Goal: Check status: Check status

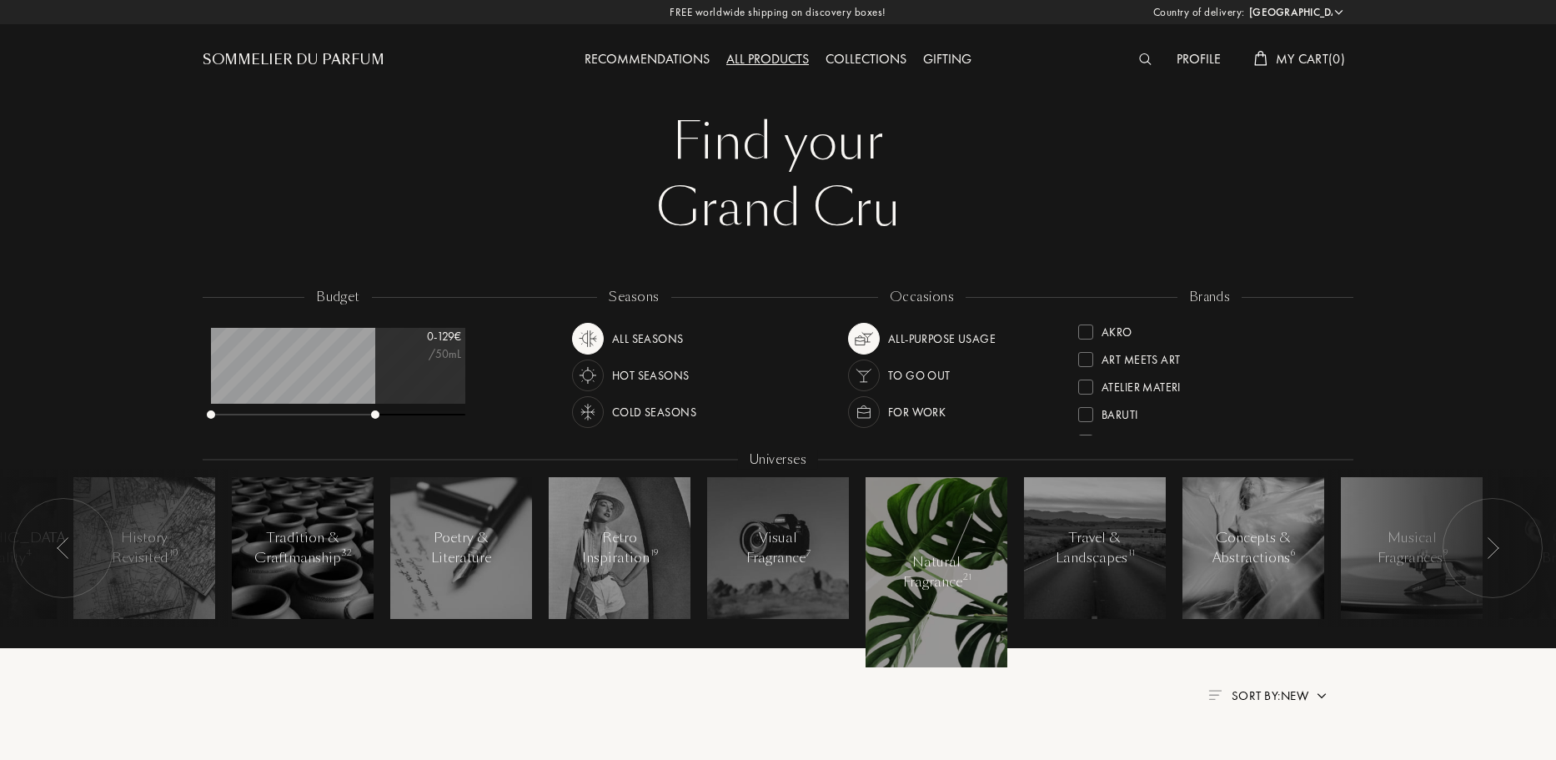
select select "FR"
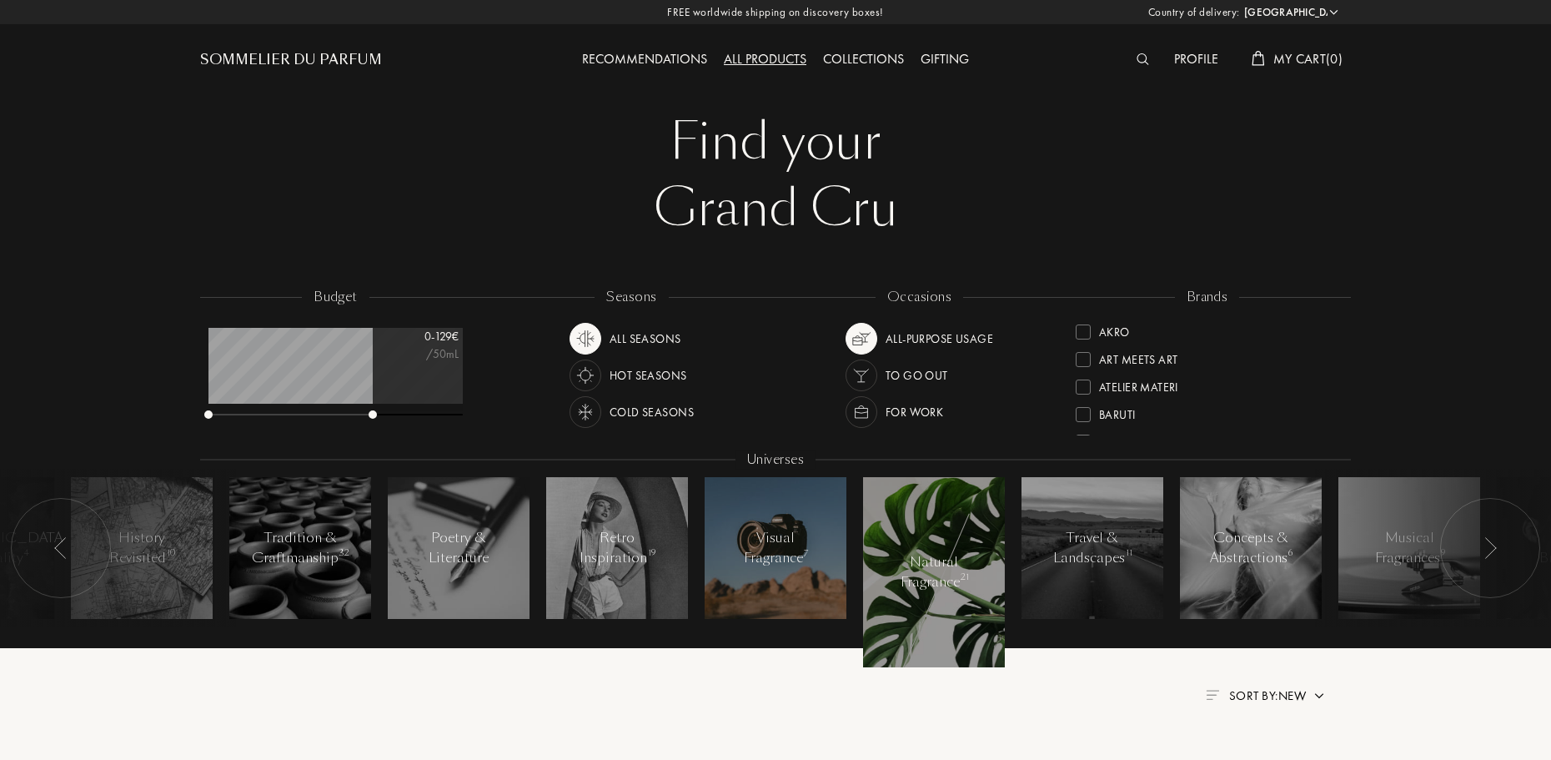
scroll to position [83, 254]
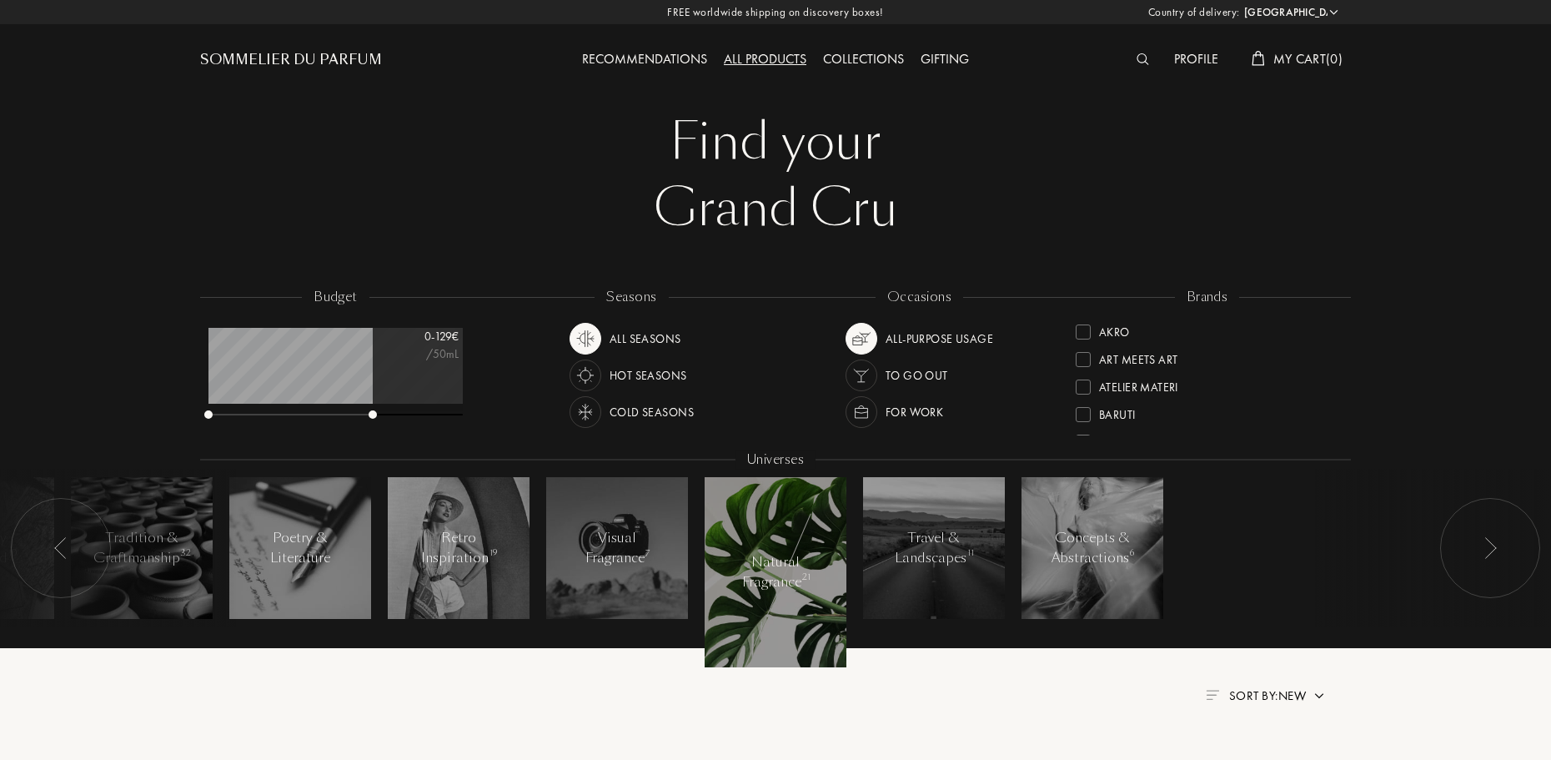
click at [1183, 58] on div "Profile" at bounding box center [1196, 60] width 61 height 22
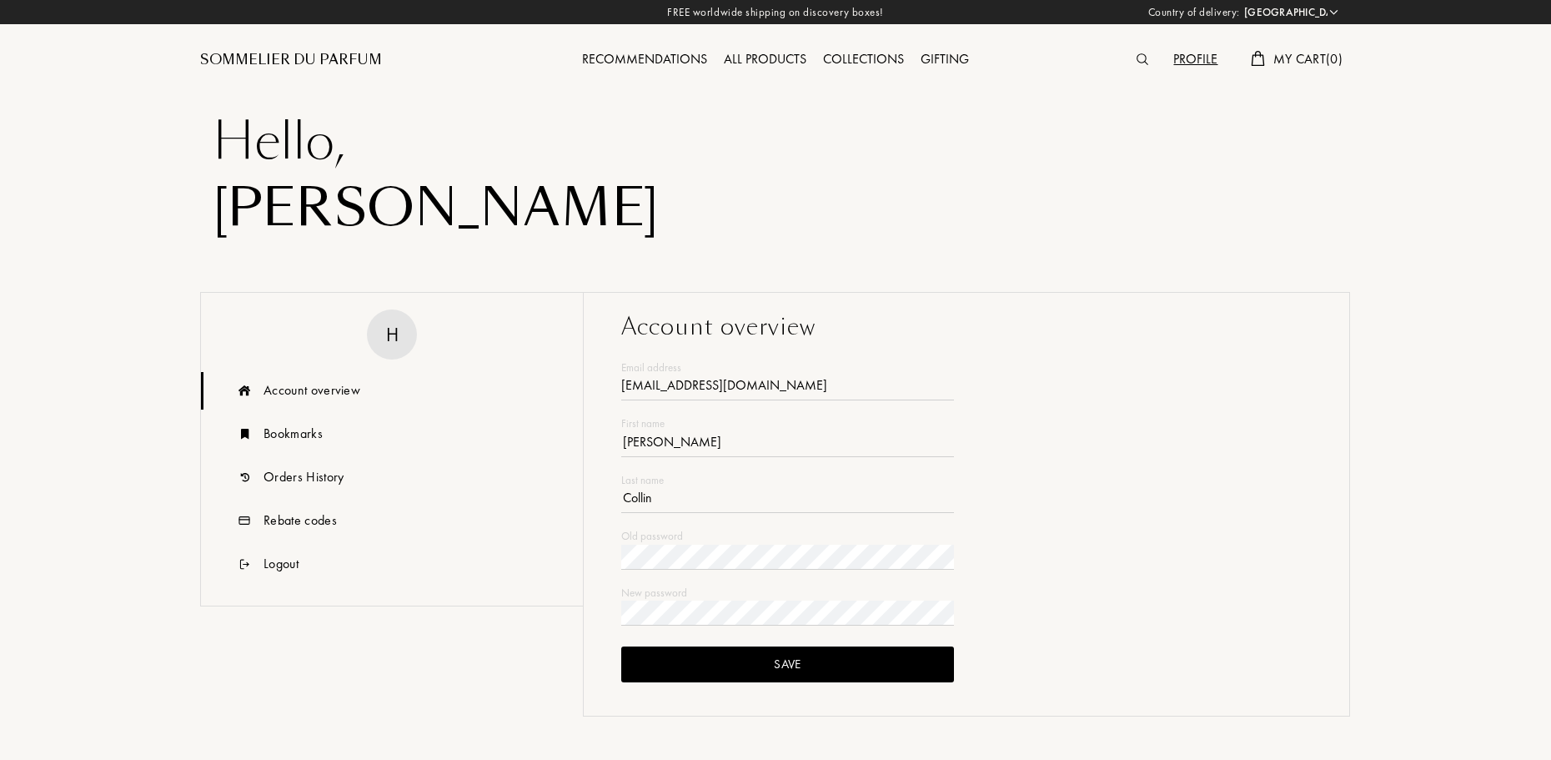
select select "FR"
click at [305, 472] on div "Orders History" at bounding box center [303, 477] width 80 height 20
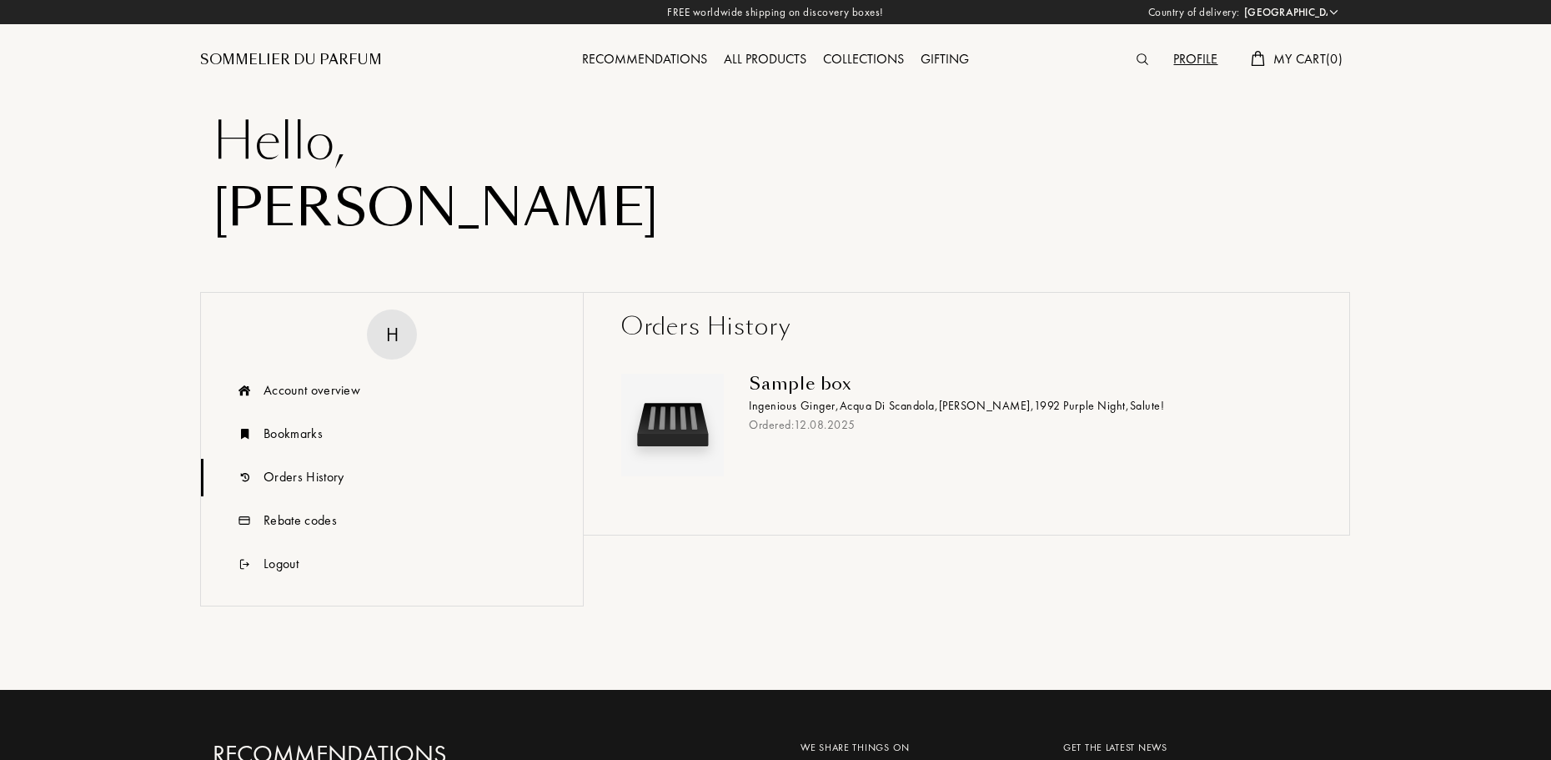
click at [793, 429] on div "Ordered: 12 . 08 . 2025" at bounding box center [1024, 425] width 550 height 18
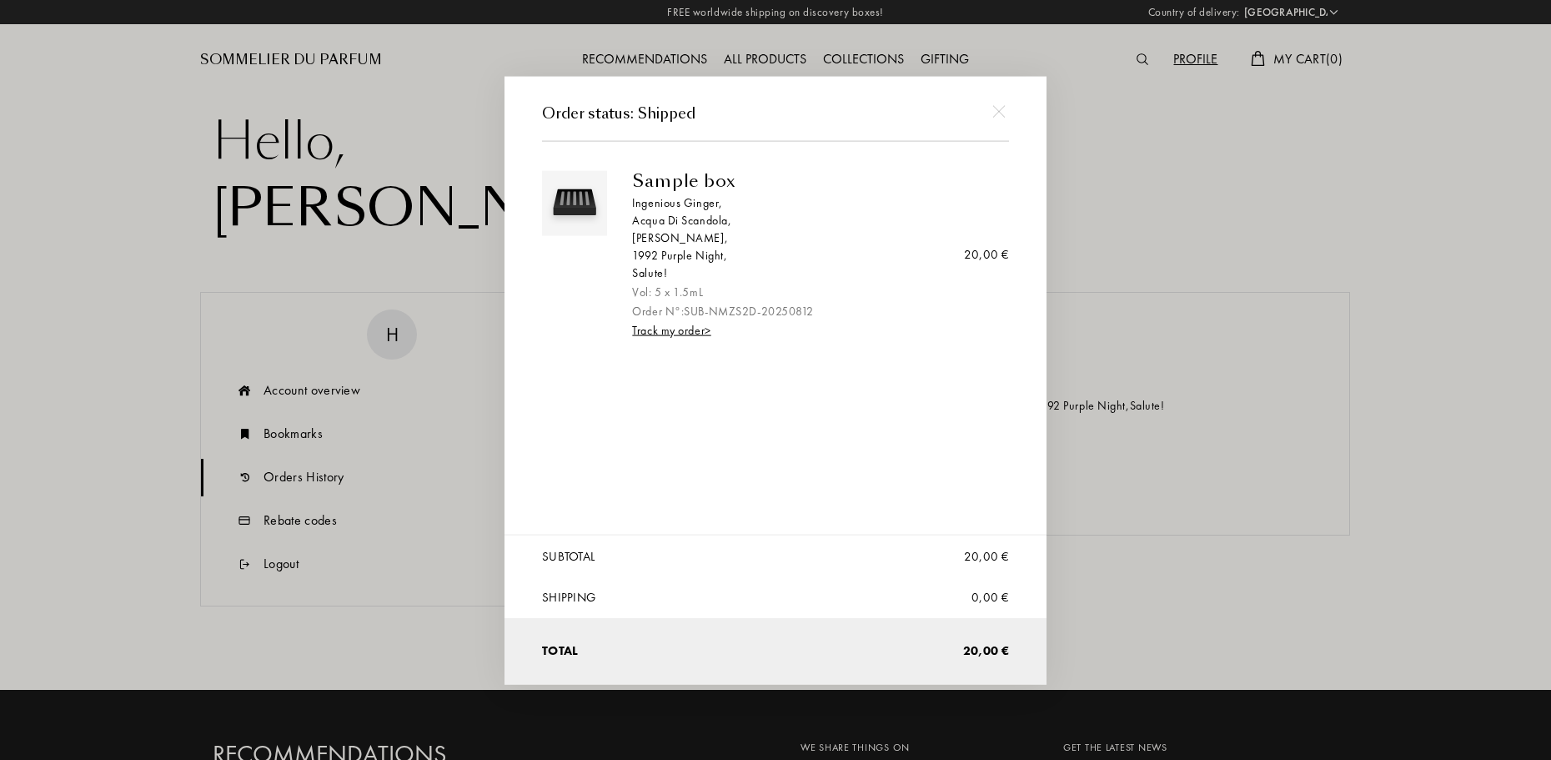
click at [684, 333] on link "Track my order >" at bounding box center [671, 329] width 78 height 15
